Goal: Obtain resource: Download file/media

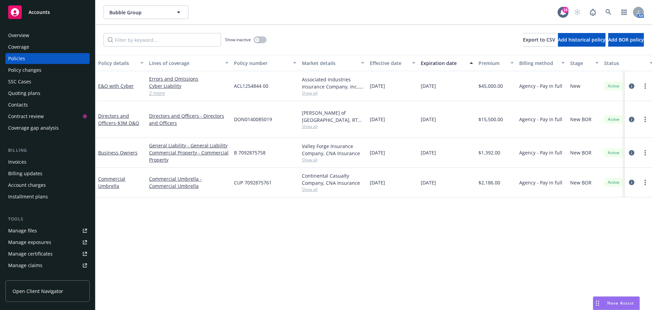
click at [608, 302] on span "Nova Assist" at bounding box center [621, 303] width 27 height 6
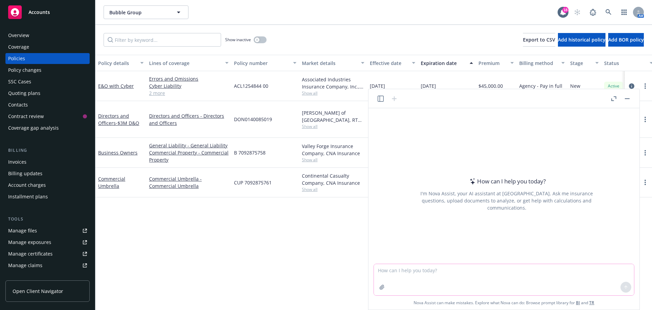
click at [402, 269] on textarea at bounding box center [504, 279] width 260 height 31
type textarea "summary of D&O insurance"
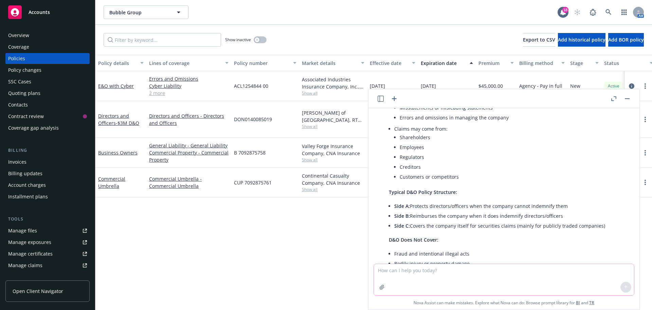
scroll to position [170, 0]
click at [486, 279] on textarea at bounding box center [504, 279] width 260 height 31
click at [381, 287] on icon "button" at bounding box center [382, 286] width 5 height 5
click at [424, 273] on textarea at bounding box center [504, 279] width 260 height 31
click at [399, 270] on textarea at bounding box center [504, 279] width 260 height 31
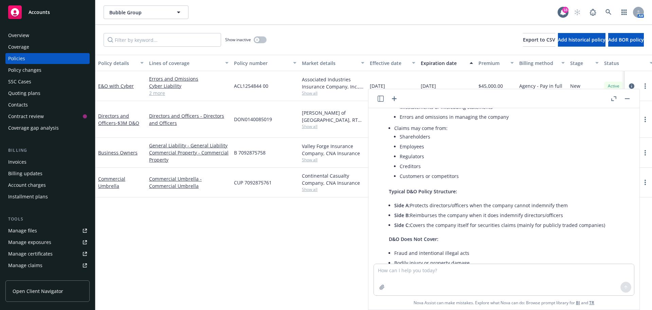
click at [381, 97] on icon "button" at bounding box center [381, 98] width 6 height 6
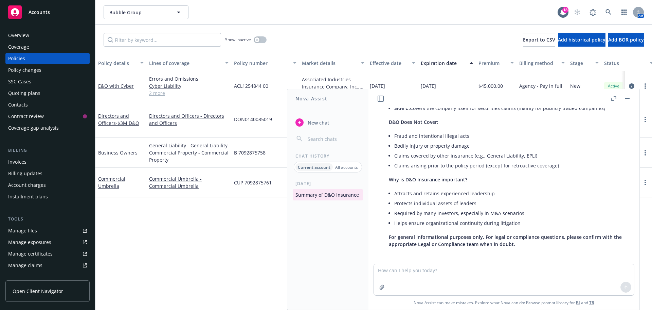
scroll to position [290, 0]
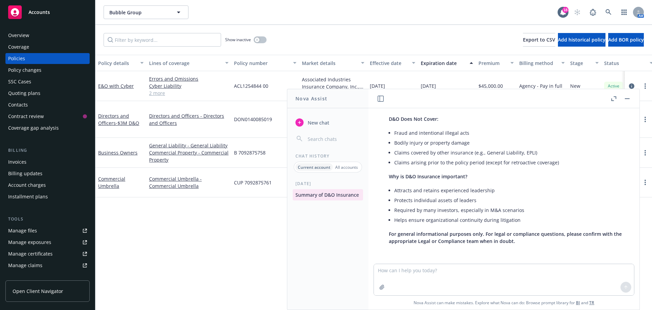
click at [320, 123] on span "New chat" at bounding box center [318, 122] width 23 height 7
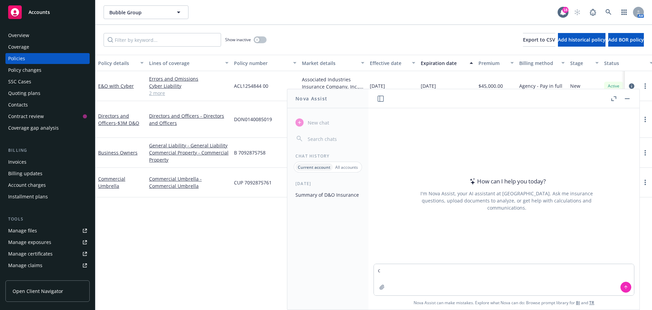
type textarea "c"
click at [609, 11] on icon at bounding box center [609, 12] width 6 height 6
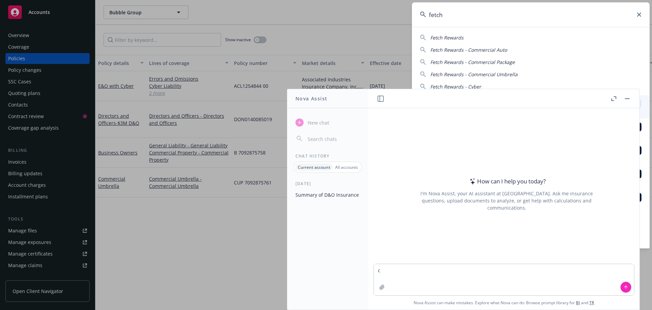
click at [443, 38] on span "Fetch Rewards" at bounding box center [447, 37] width 33 height 6
type input "Fetch Rewards"
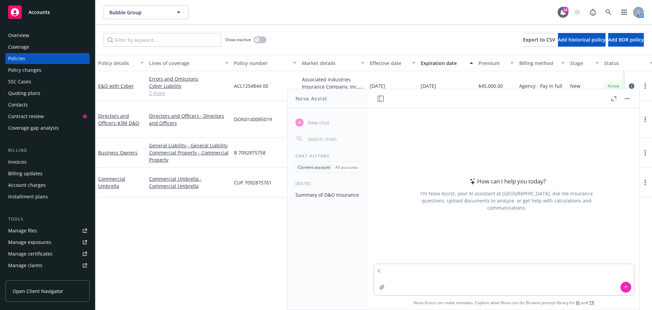
click at [412, 267] on textarea "c" at bounding box center [504, 279] width 260 height 31
click at [627, 99] on button "button" at bounding box center [628, 98] width 8 height 8
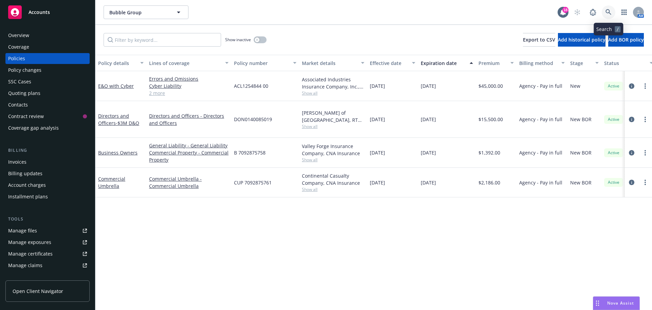
click at [608, 13] on icon at bounding box center [609, 12] width 6 height 6
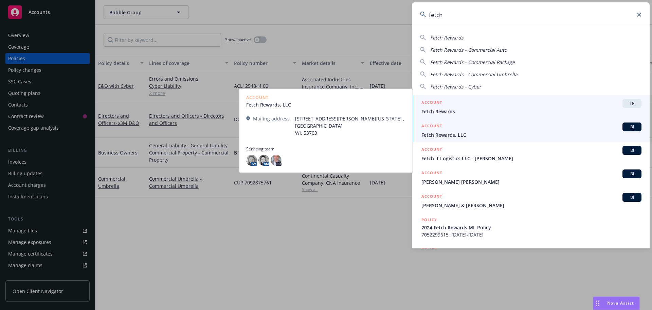
type input "fetch"
click at [448, 111] on span "Fetch Rewards" at bounding box center [532, 111] width 220 height 7
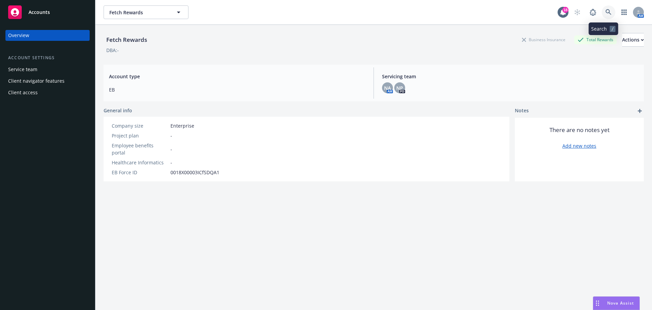
click at [606, 10] on icon at bounding box center [609, 12] width 6 height 6
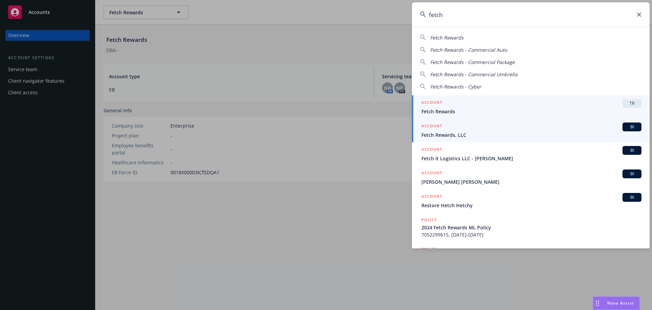
type input "fetch"
click at [626, 127] on span "BI" at bounding box center [633, 127] width 14 height 6
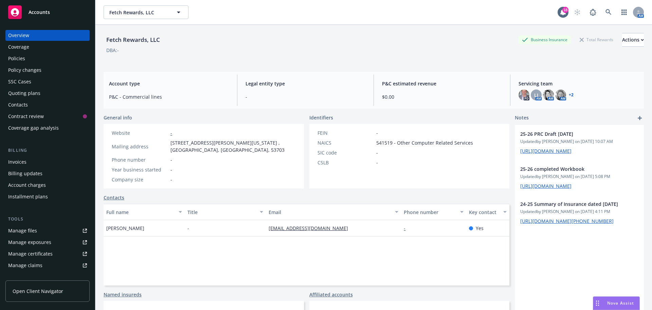
click at [18, 58] on div "Policies" at bounding box center [16, 58] width 17 height 11
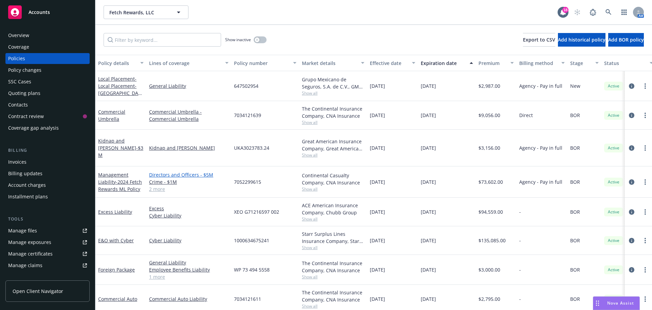
click at [179, 171] on link "Directors and Officers - $5M" at bounding box center [189, 174] width 80 height 7
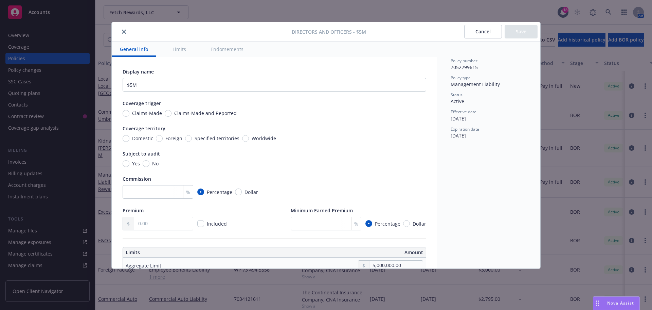
click at [123, 30] on icon "close" at bounding box center [124, 32] width 4 height 4
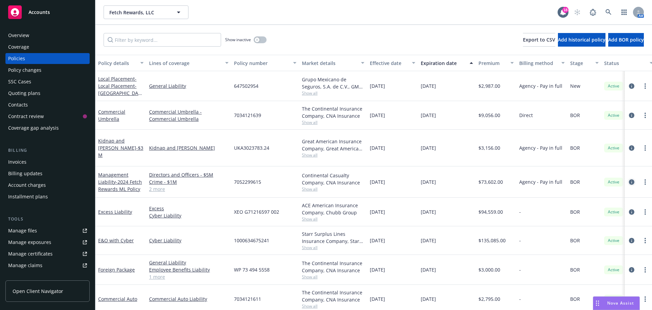
click at [629, 179] on icon "circleInformation" at bounding box center [631, 181] width 5 height 5
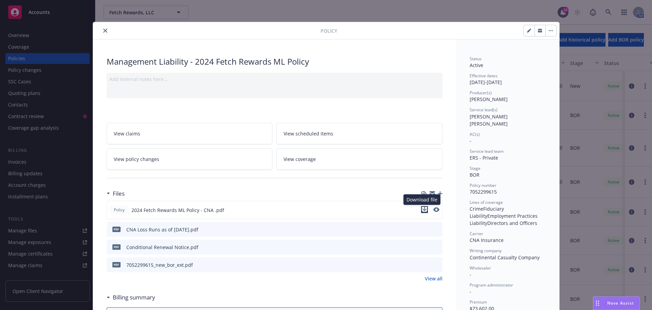
click at [424, 207] on icon "download file" at bounding box center [424, 209] width 5 height 5
click at [618, 303] on span "Nova Assist" at bounding box center [621, 303] width 27 height 6
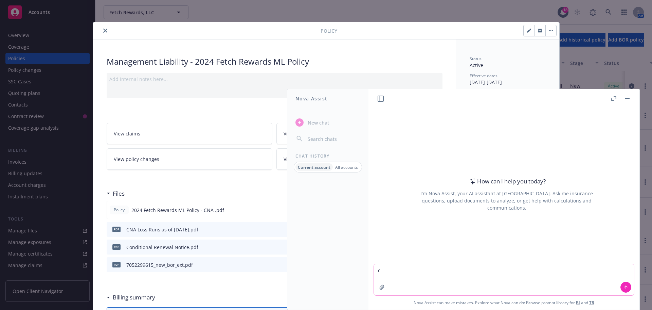
click at [394, 267] on textarea "c" at bounding box center [504, 279] width 260 height 31
type textarea "compare the 2024 Fetch Rewards policy with the renewal quote"
click at [627, 285] on icon at bounding box center [626, 286] width 5 height 5
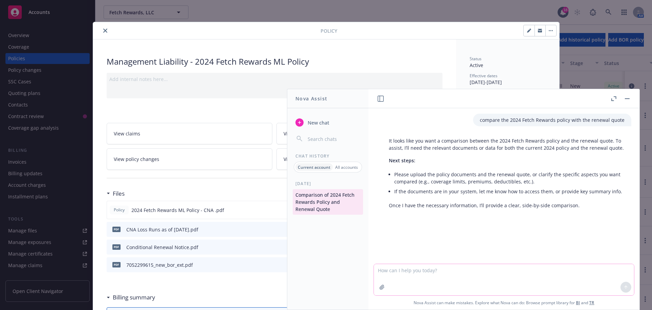
click at [402, 270] on textarea at bounding box center [504, 279] width 260 height 31
click at [384, 286] on icon "button" at bounding box center [382, 286] width 5 height 5
click at [382, 286] on icon "button" at bounding box center [382, 286] width 5 height 5
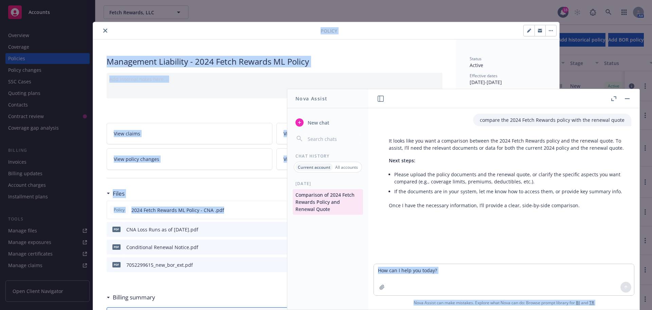
drag, startPoint x: 240, startPoint y: 206, endPoint x: 416, endPoint y: 276, distance: 189.0
click at [416, 276] on body "Accounts Overview Coverage Policies Policy changes SSC Cases Quoting plans Cont…" at bounding box center [326, 155] width 652 height 310
click at [214, 220] on div "Policy 2024 Fetch Rewards ML Policy - CNA .pdf pdf CNA Loss Runs as of [DATE].p…" at bounding box center [275, 235] width 336 height 71
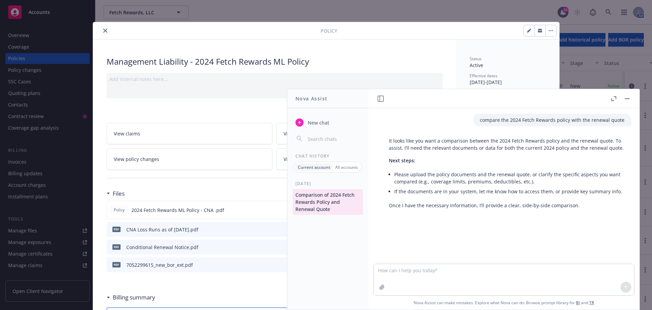
drag, startPoint x: 188, startPoint y: 209, endPoint x: 301, endPoint y: 2, distance: 235.7
click at [301, 2] on div "Policy Management Liability - 2024 Fetch Rewards ML Policy Add internal notes h…" at bounding box center [326, 155] width 652 height 310
click at [406, 274] on textarea at bounding box center [504, 279] width 260 height 31
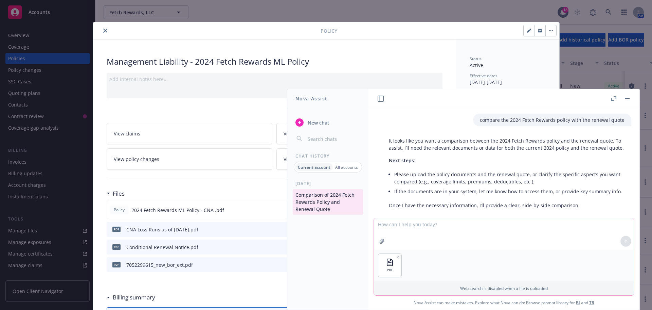
click at [381, 241] on icon "button" at bounding box center [382, 241] width 4 height 4
click at [24, 57] on div "Policy Management Liability - 2024 Fetch Rewards ML Policy Add internal notes h…" at bounding box center [326, 155] width 652 height 310
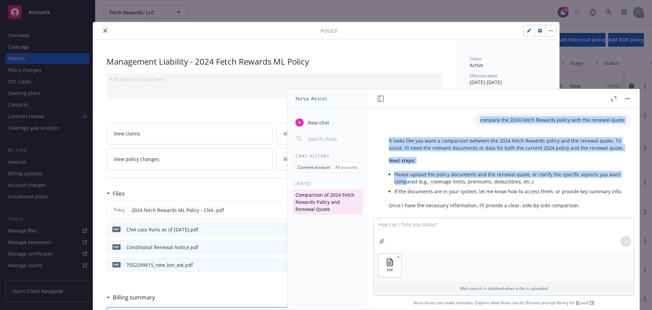
drag, startPoint x: 544, startPoint y: 95, endPoint x: 405, endPoint y: 160, distance: 152.6
click at [407, 173] on div "compare the 2024 Fetch Rewards policy with the renewal quote It looks like you …" at bounding box center [504, 199] width 271 height 220
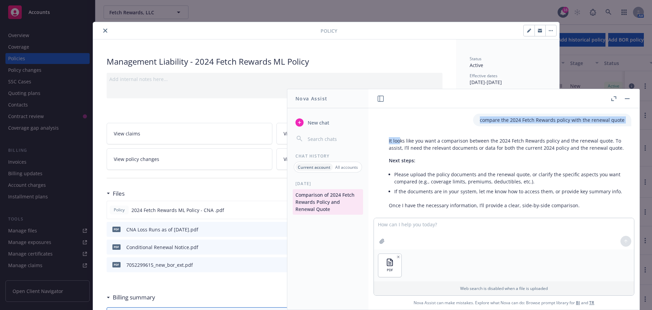
drag, startPoint x: 418, startPoint y: 96, endPoint x: 401, endPoint y: 128, distance: 36.0
click at [401, 128] on div "compare the 2024 Fetch Rewards policy with the renewal quote It looks like you …" at bounding box center [504, 199] width 271 height 220
click at [103, 30] on icon "close" at bounding box center [105, 31] width 4 height 4
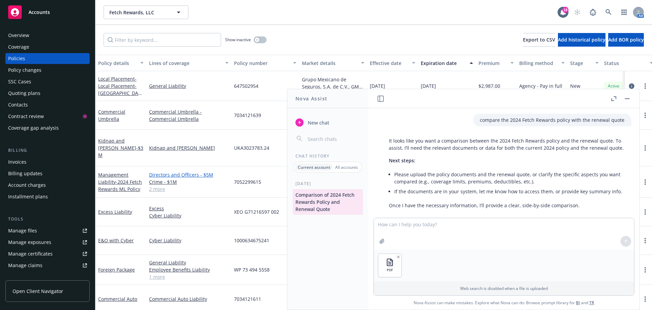
click at [178, 171] on link "Directors and Officers - $5M" at bounding box center [189, 174] width 80 height 7
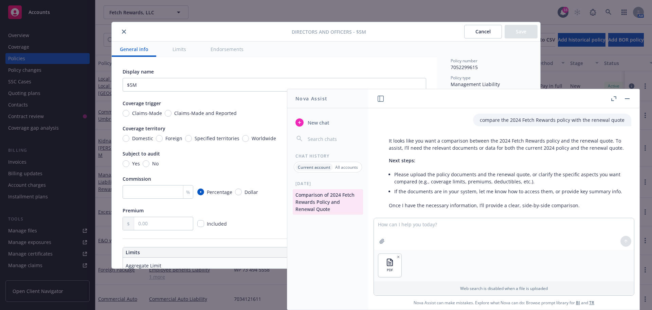
click at [123, 31] on icon "close" at bounding box center [124, 32] width 4 height 4
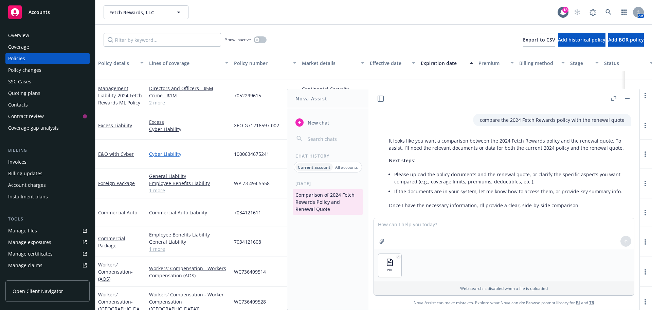
scroll to position [85, 0]
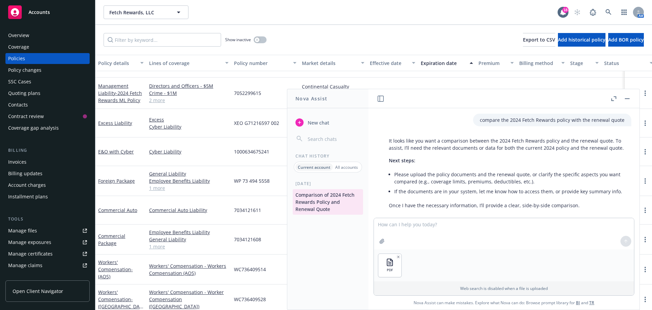
click at [629, 90] on icon "circleInformation" at bounding box center [631, 92] width 5 height 5
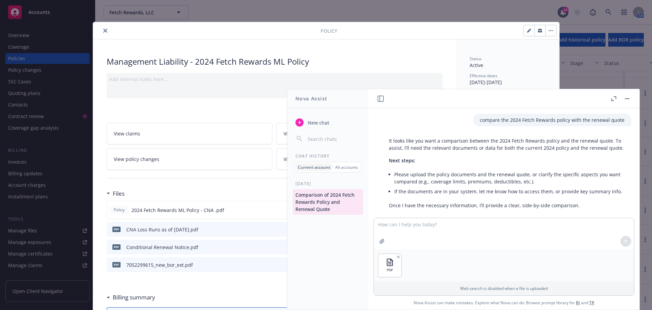
scroll to position [20, 0]
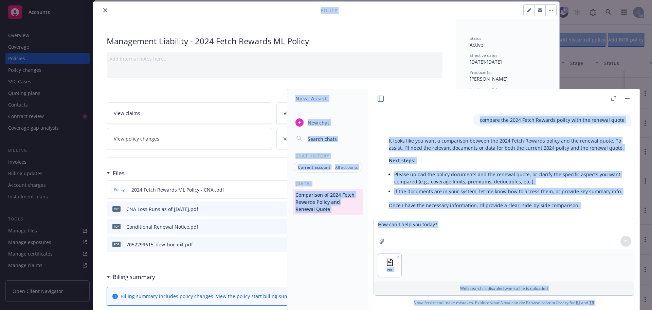
drag, startPoint x: 381, startPoint y: 12, endPoint x: 316, endPoint y: 8, distance: 65.7
click at [324, 0] on html "Accounts Overview Coverage Policies Policy changes SSC Cases Quoting plans Cont…" at bounding box center [326, 155] width 652 height 310
click at [627, 99] on button "button" at bounding box center [628, 98] width 8 height 8
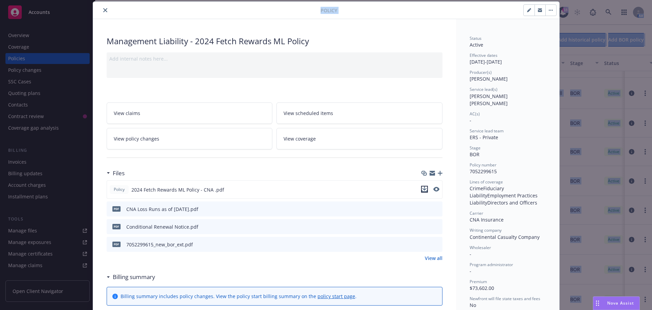
click at [423, 190] on icon "download file" at bounding box center [424, 188] width 5 height 5
click at [618, 302] on span "Nova Assist" at bounding box center [621, 303] width 27 height 6
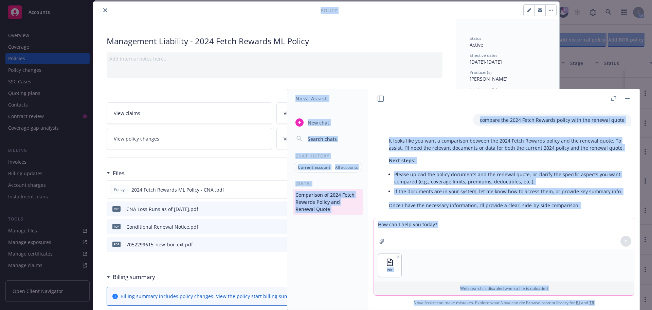
click at [438, 234] on textarea at bounding box center [504, 233] width 260 height 31
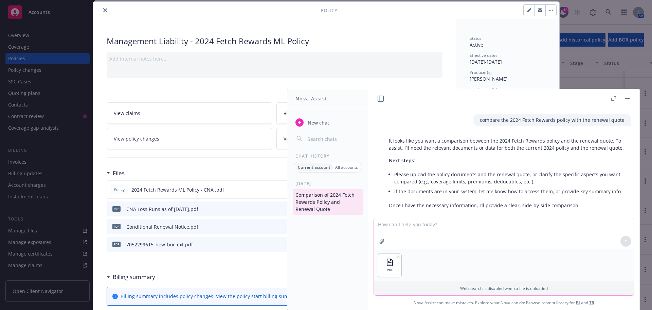
click at [433, 236] on textarea at bounding box center [504, 233] width 260 height 31
click at [384, 240] on icon "button" at bounding box center [382, 240] width 5 height 5
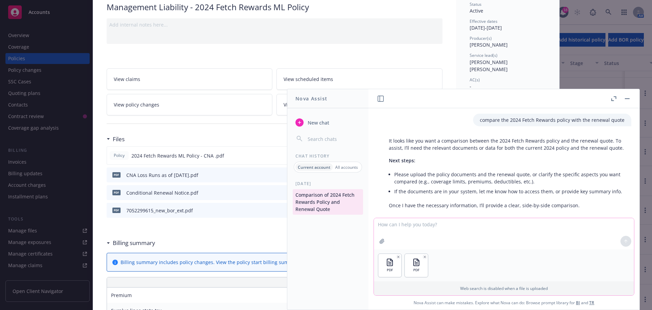
scroll to position [88, 0]
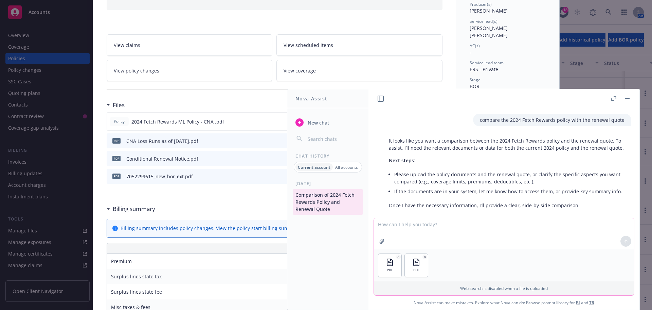
click at [505, 246] on textarea at bounding box center [504, 233] width 260 height 31
type textarea "A"
type textarea "compare the 2024 Fetch rewards policy to the renewal quote"
click at [626, 242] on icon at bounding box center [626, 241] width 5 height 5
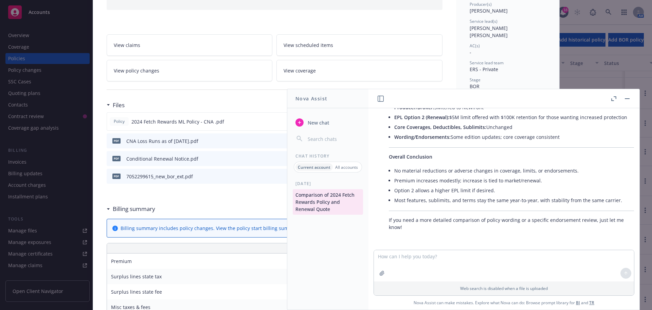
scroll to position [641, 0]
